Goal: Transaction & Acquisition: Purchase product/service

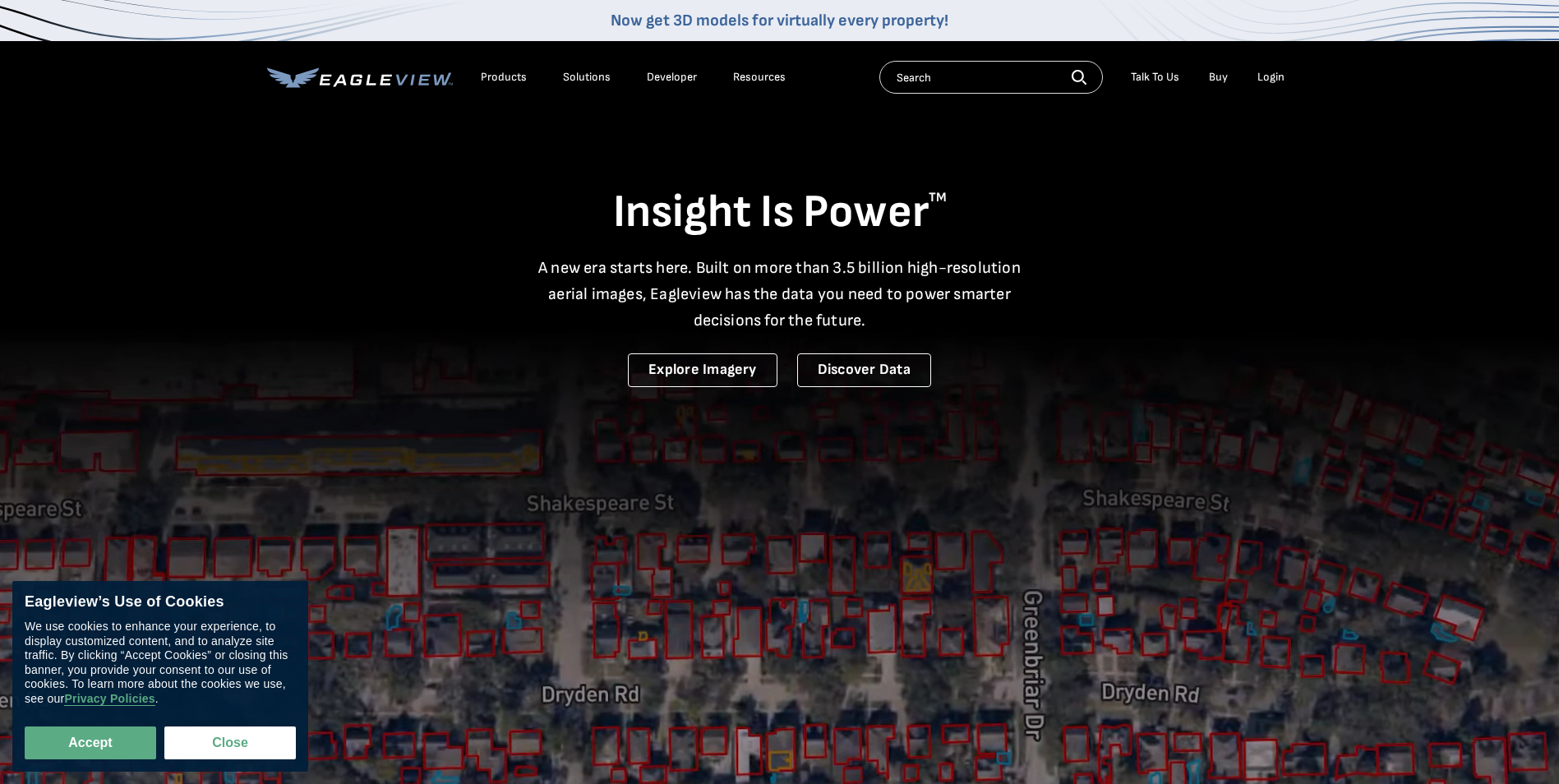
click at [1280, 69] on li "Login" at bounding box center [1270, 77] width 43 height 25
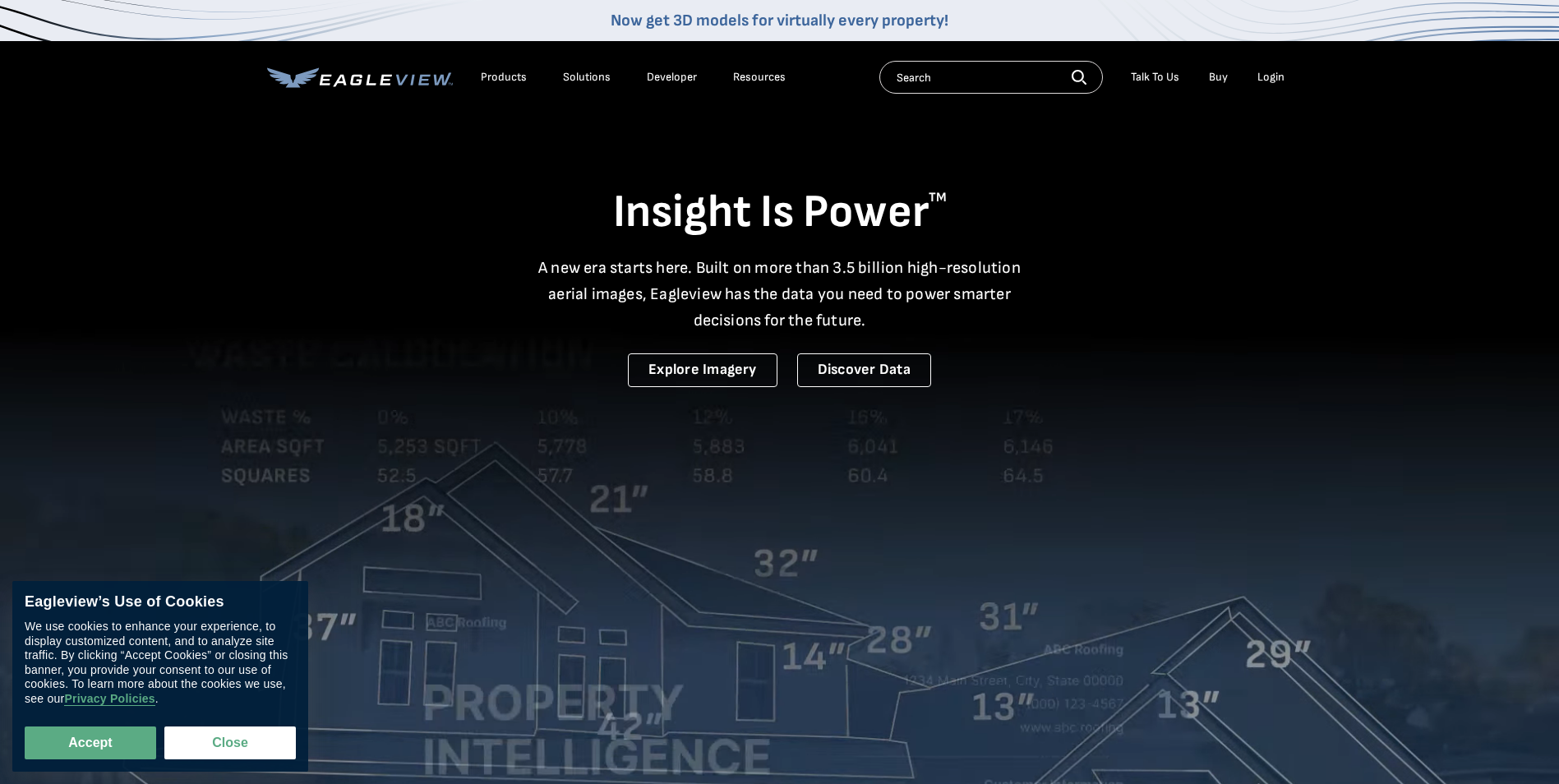
click at [1275, 77] on div "Login" at bounding box center [1270, 77] width 27 height 14
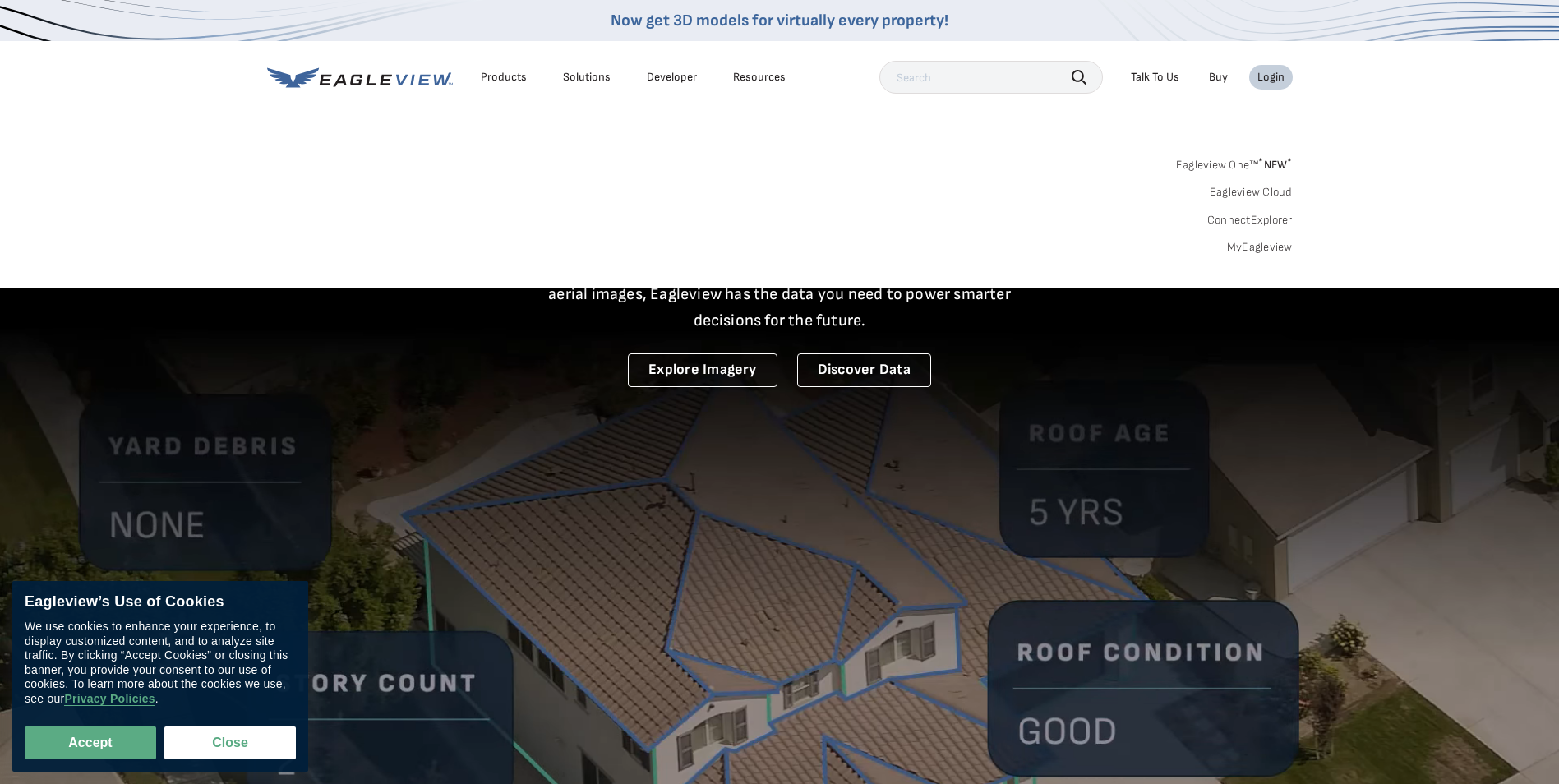
click at [1267, 249] on link "MyEagleview" at bounding box center [1259, 247] width 66 height 14
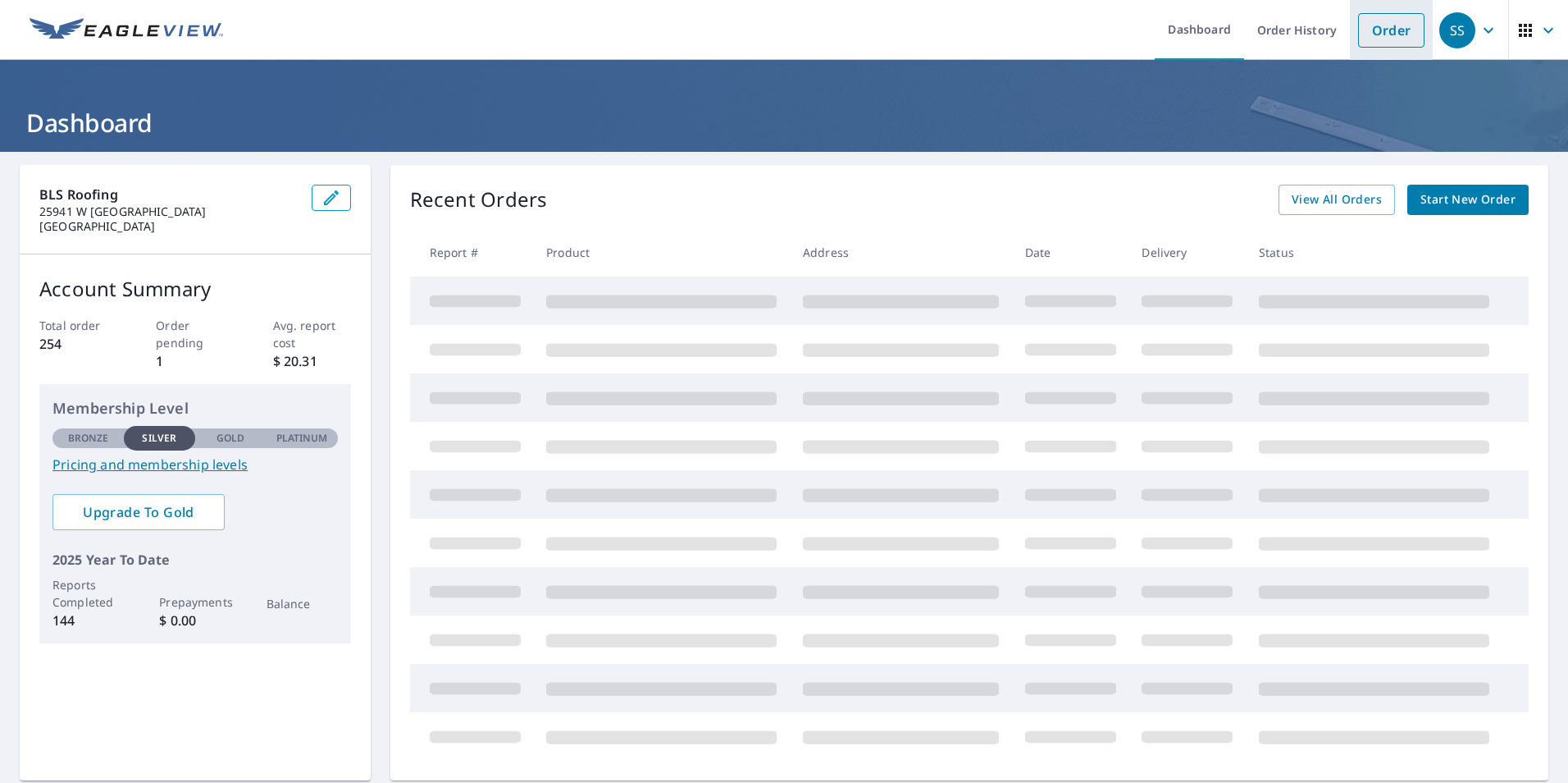
click at [1358, 28] on link "Order" at bounding box center [1391, 30] width 66 height 35
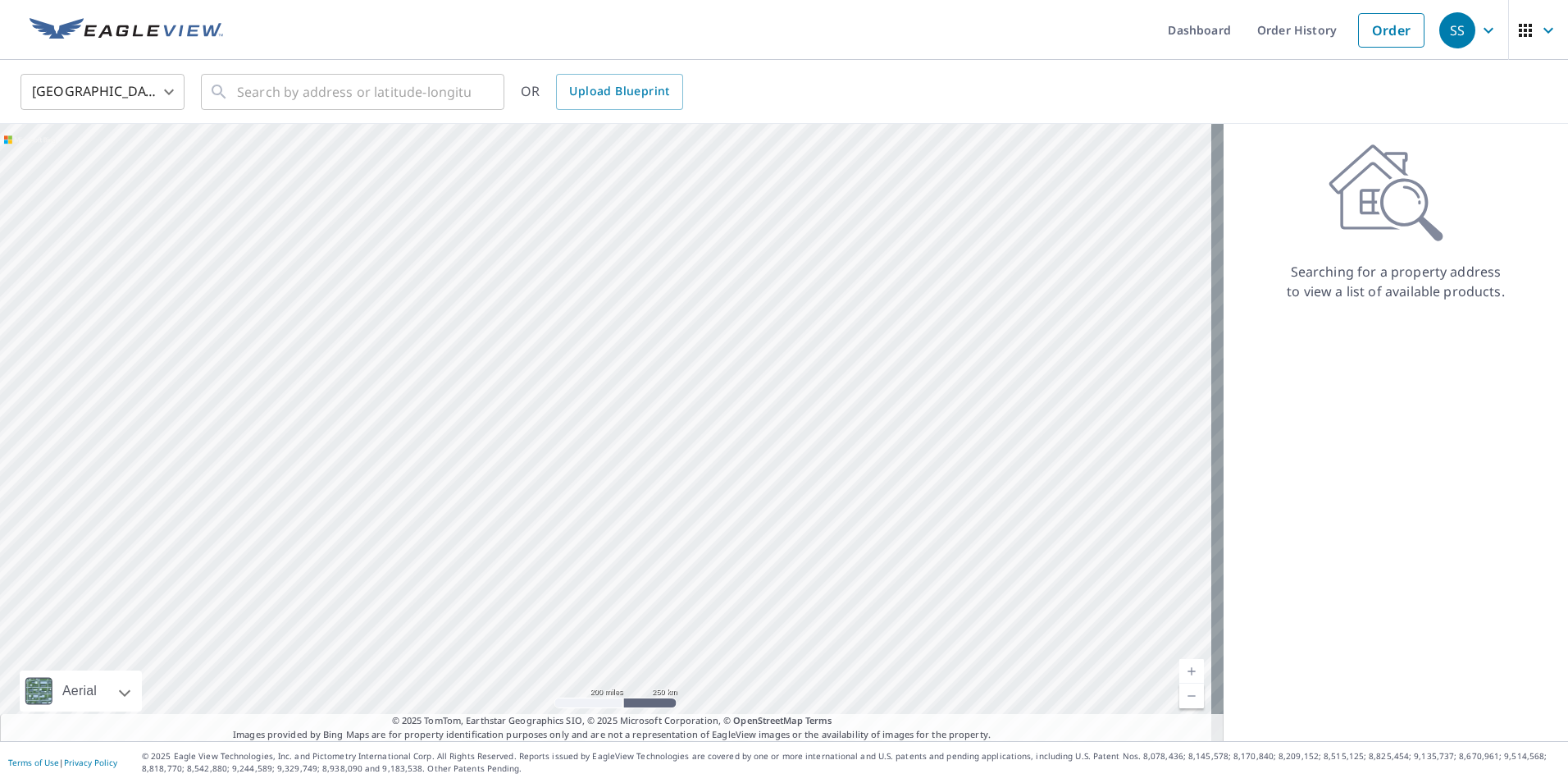
click at [279, 116] on div "United States [GEOGRAPHIC_DATA] ​ ​ OR Upload Blueprint" at bounding box center [784, 91] width 1568 height 64
click at [288, 95] on input "text" at bounding box center [354, 92] width 234 height 46
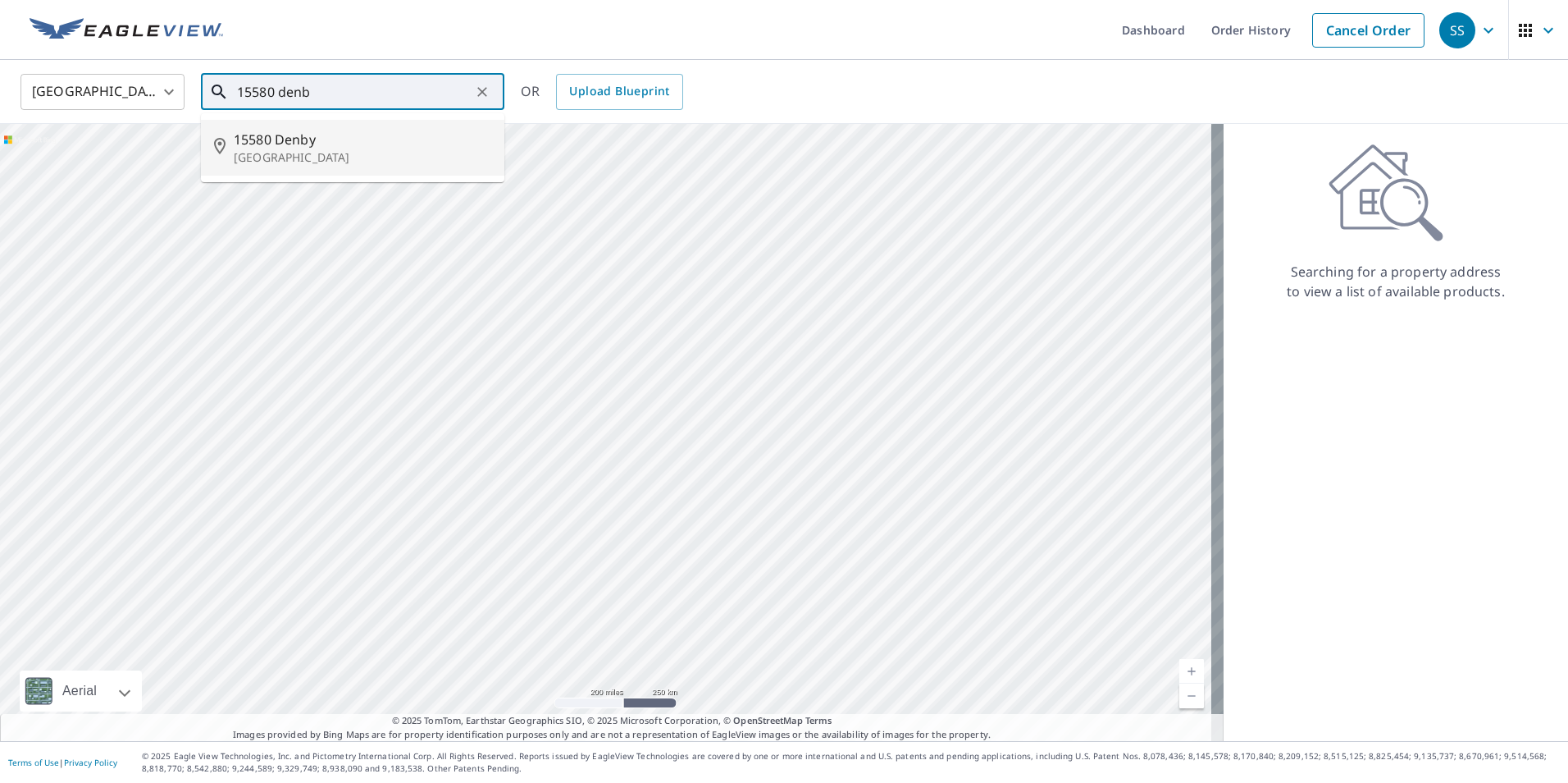
click at [295, 138] on span "15580 Denby" at bounding box center [362, 139] width 258 height 20
type input "15580 Denby Redford, MI 48239"
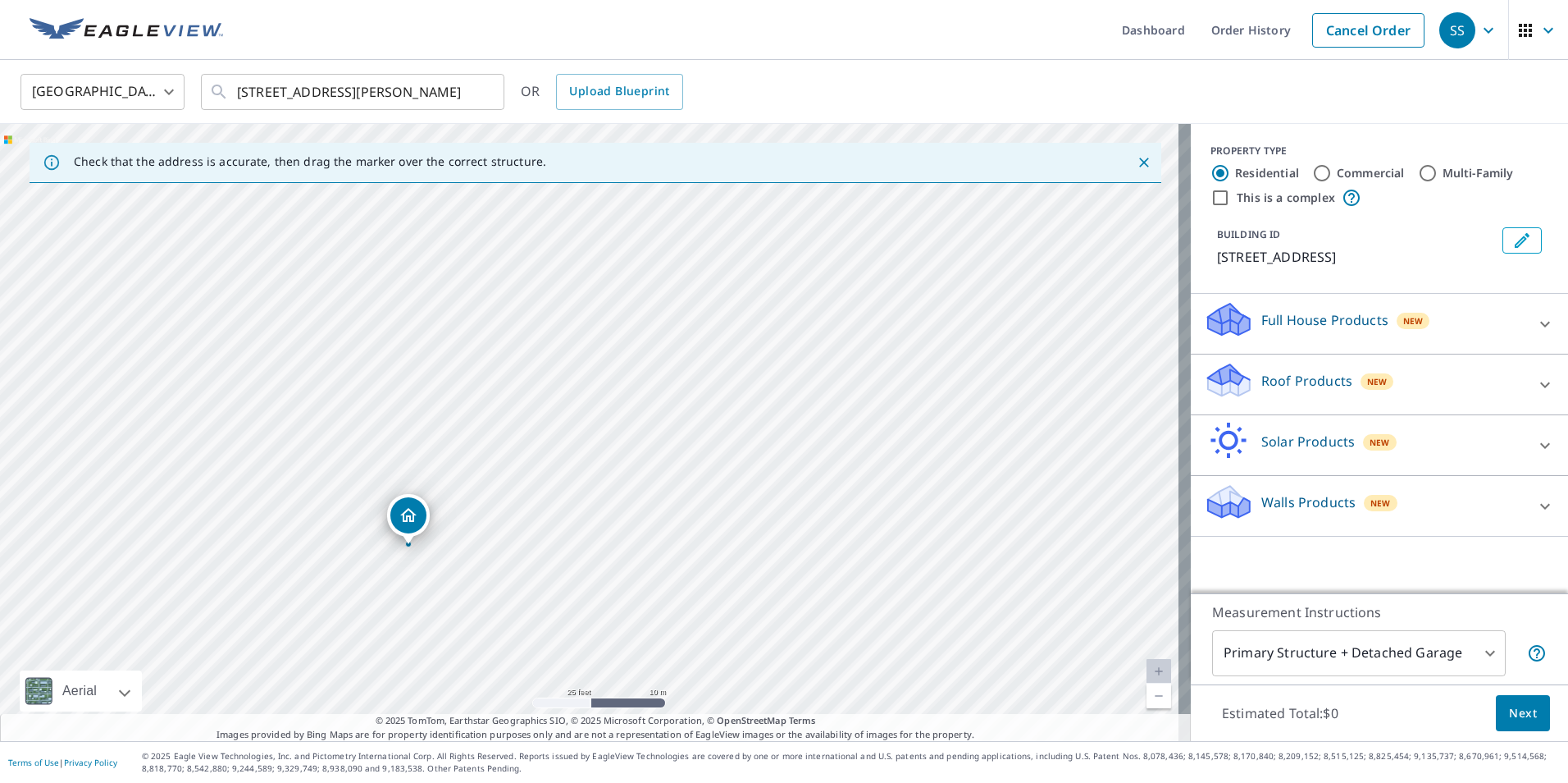
click at [1299, 379] on p "Roof Products" at bounding box center [1306, 380] width 91 height 20
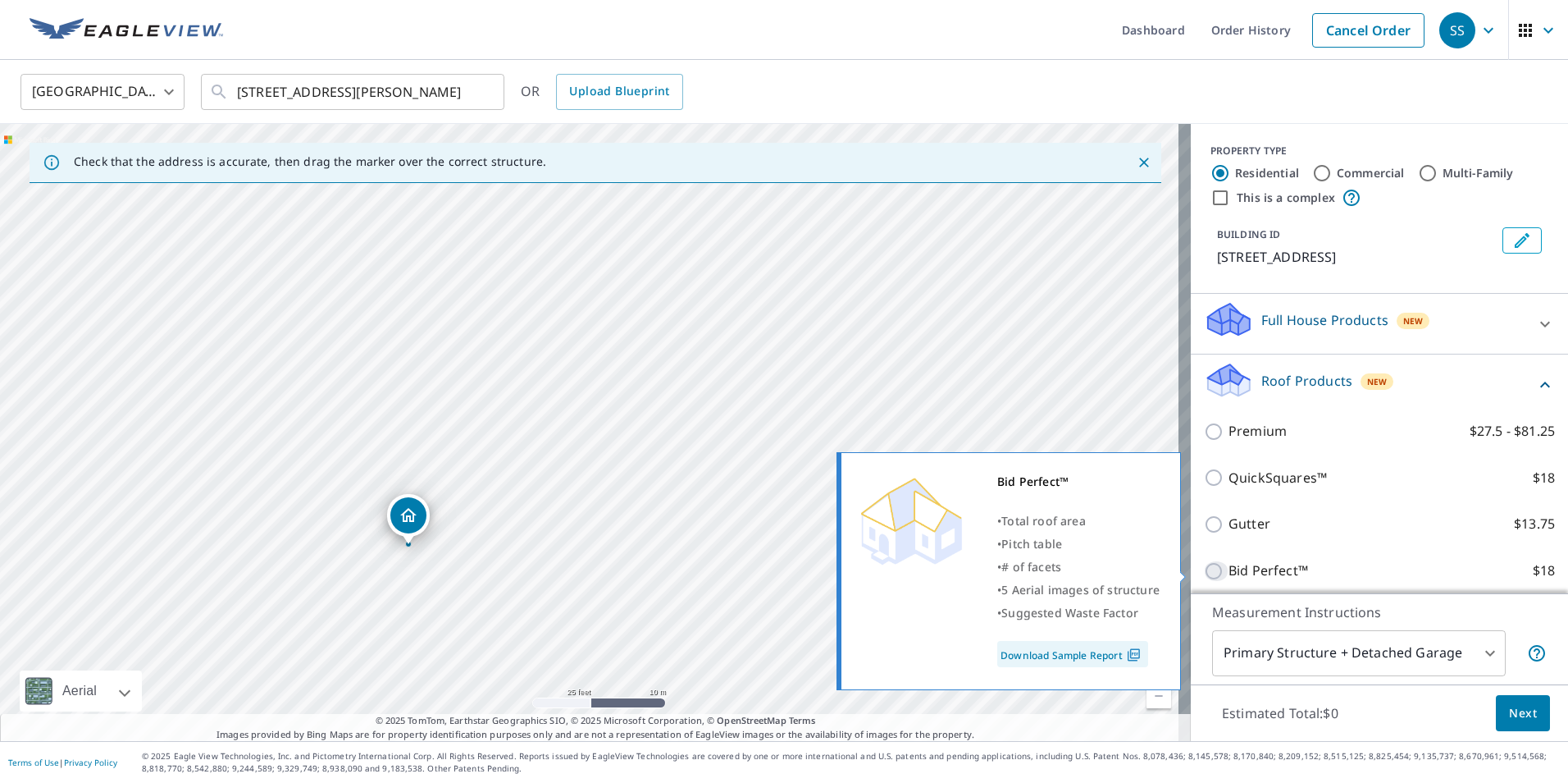
click at [1204, 572] on input "Bid Perfect™ $18" at bounding box center [1216, 570] width 25 height 20
checkbox input "true"
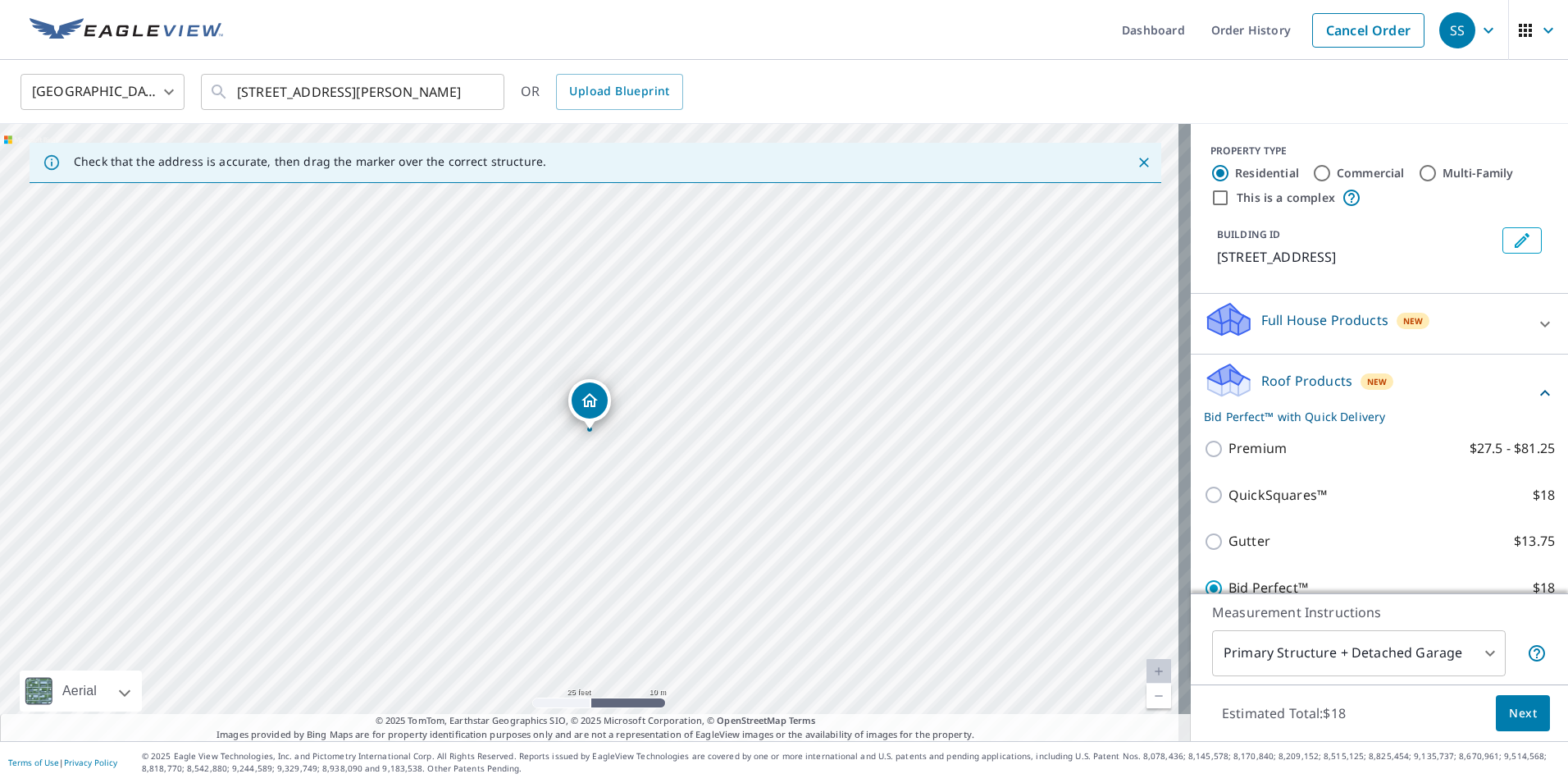
click at [1520, 715] on span "Next" at bounding box center [1523, 713] width 28 height 20
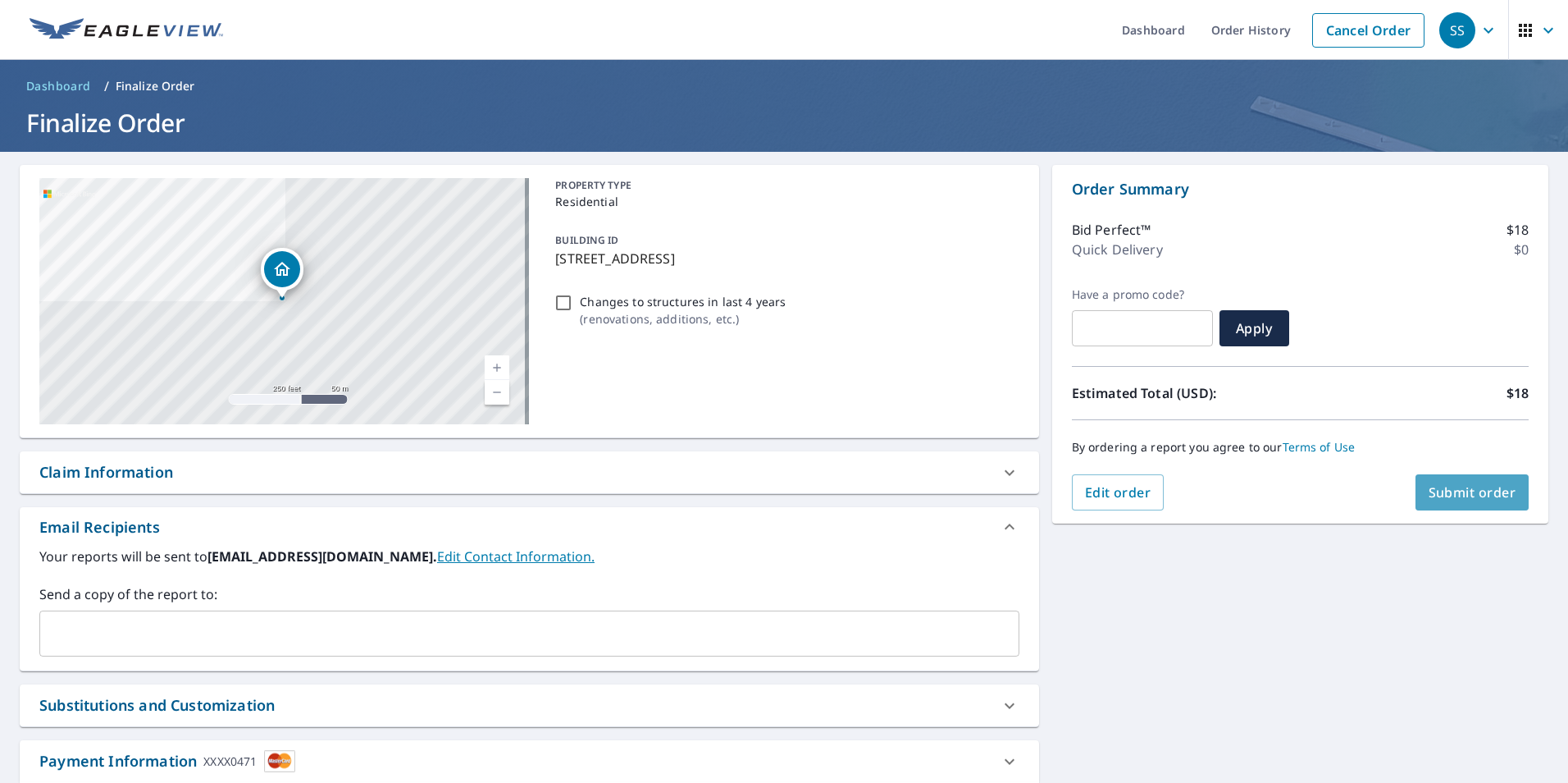
click at [1441, 496] on span "Submit order" at bounding box center [1472, 491] width 88 height 18
